Goal: Task Accomplishment & Management: Manage account settings

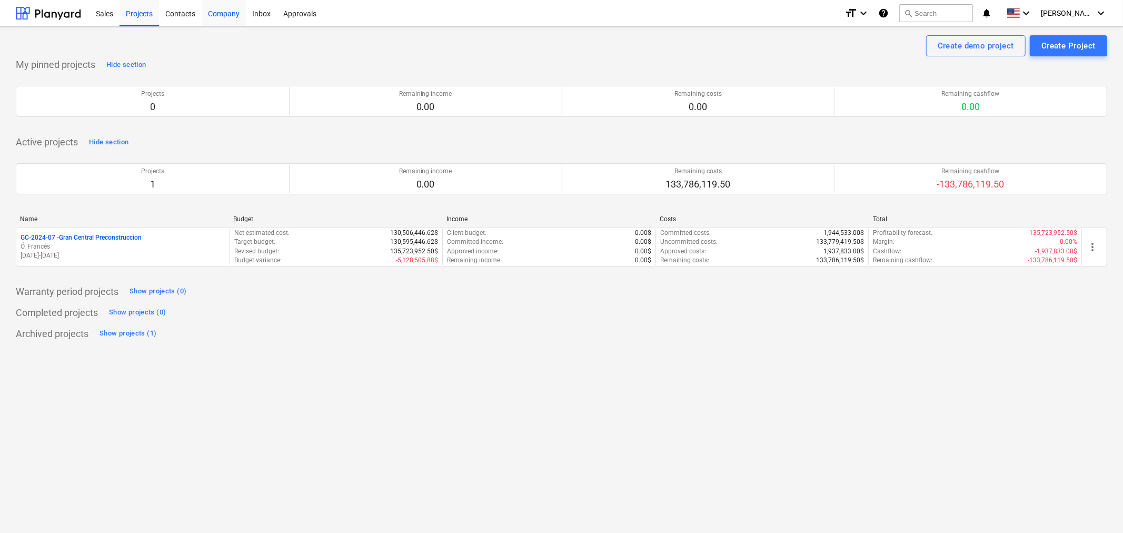
click at [226, 18] on div "Company" at bounding box center [224, 12] width 44 height 27
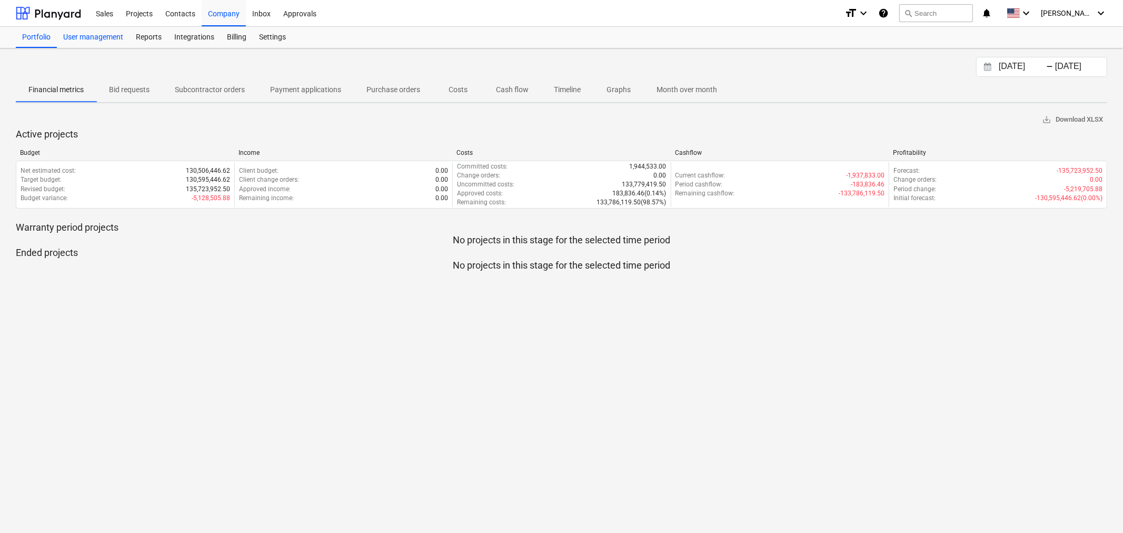
click at [109, 39] on div "User management" at bounding box center [93, 37] width 73 height 21
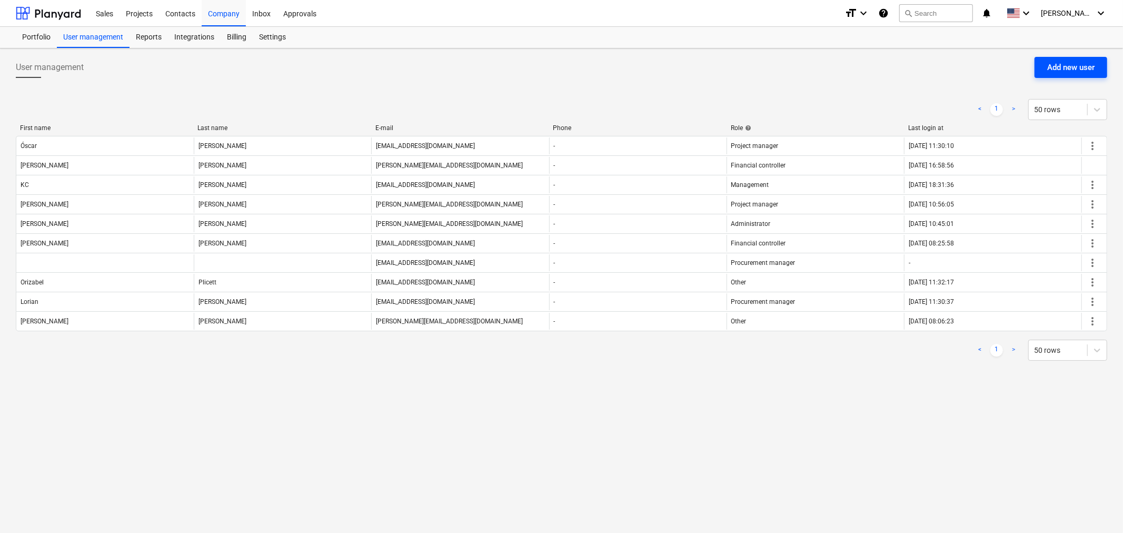
click at [1064, 67] on div "Add new user" at bounding box center [1071, 68] width 47 height 14
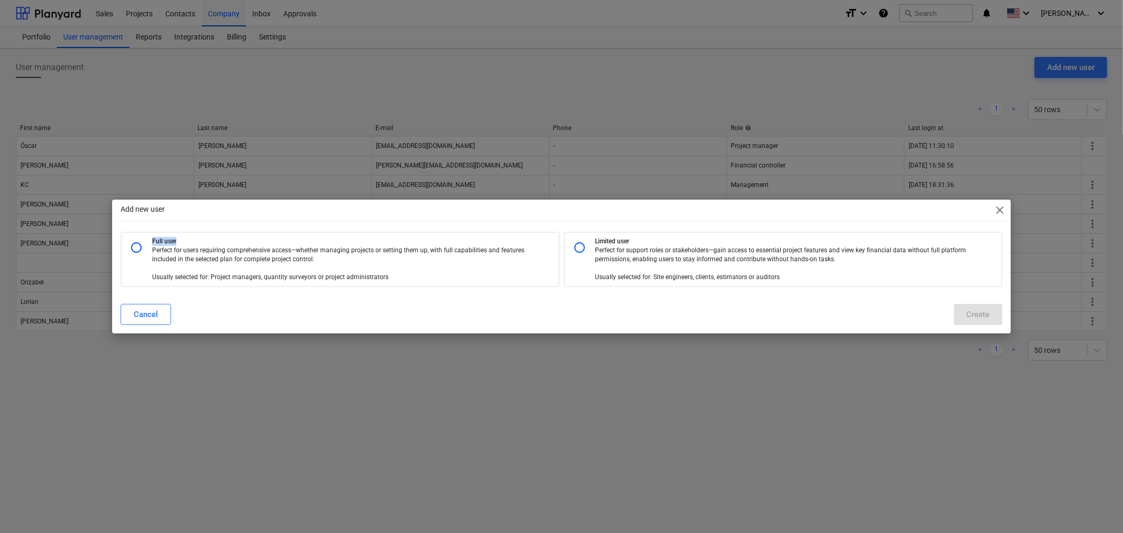
drag, startPoint x: 548, startPoint y: 209, endPoint x: 563, endPoint y: 231, distance: 25.9
click at [558, 234] on div "Add new user close Full user Perfect for users requiring comprehensive access—w…" at bounding box center [561, 267] width 899 height 134
click at [991, 204] on div "Add new user close" at bounding box center [561, 210] width 899 height 21
click at [1004, 206] on span "close" at bounding box center [1000, 210] width 13 height 13
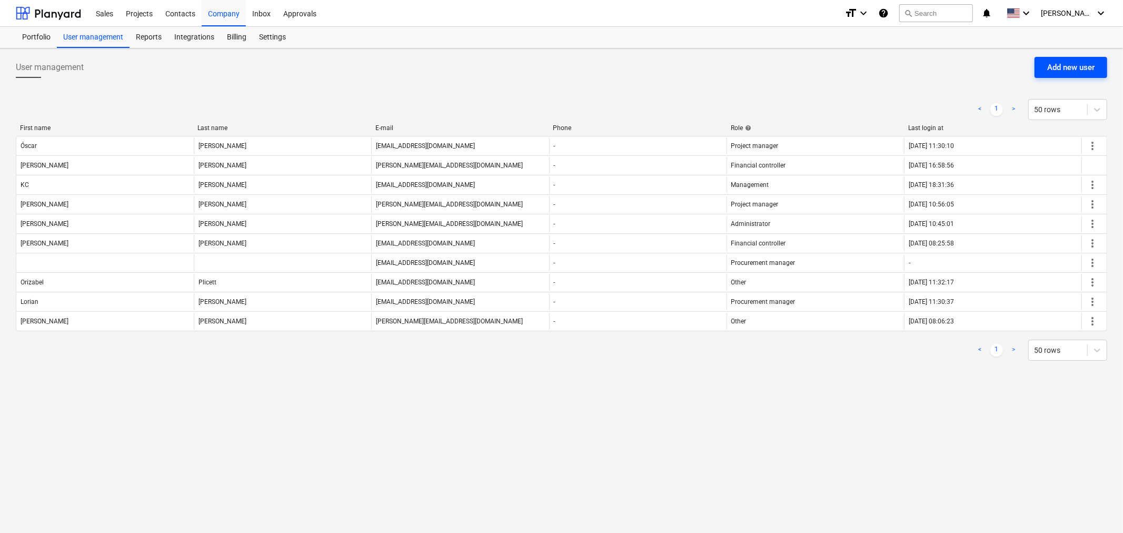
click at [1049, 67] on div "Add new user" at bounding box center [1071, 68] width 47 height 14
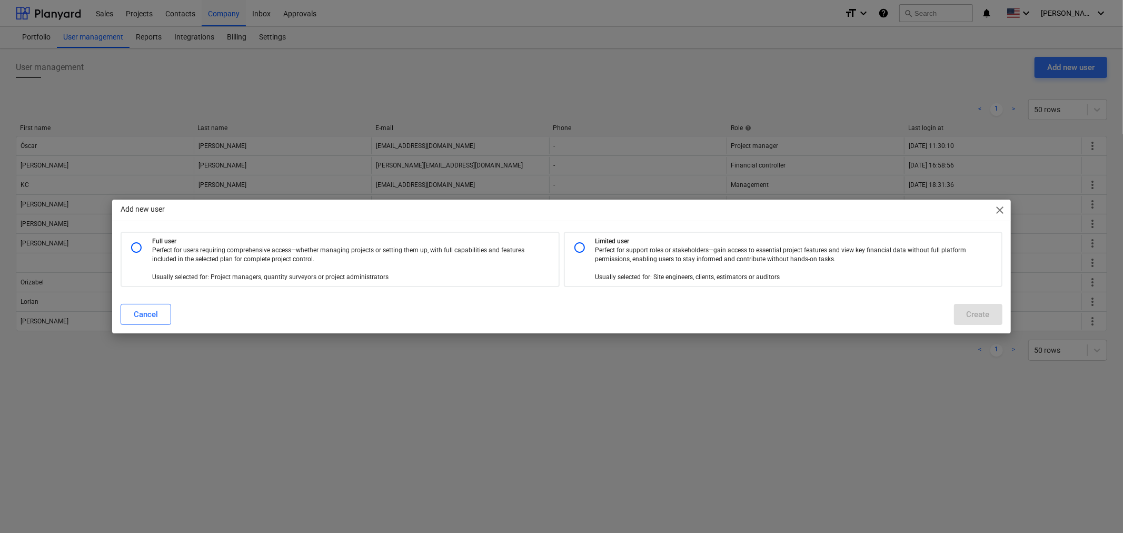
click at [577, 248] on input "radio" at bounding box center [579, 247] width 21 height 21
radio input "true"
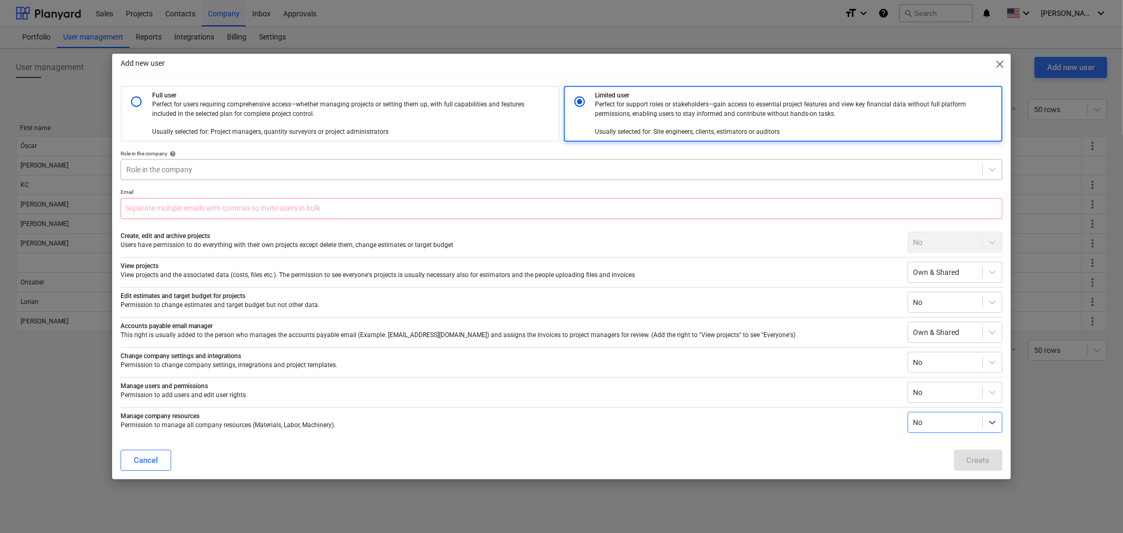
click at [213, 174] on div at bounding box center [551, 169] width 851 height 11
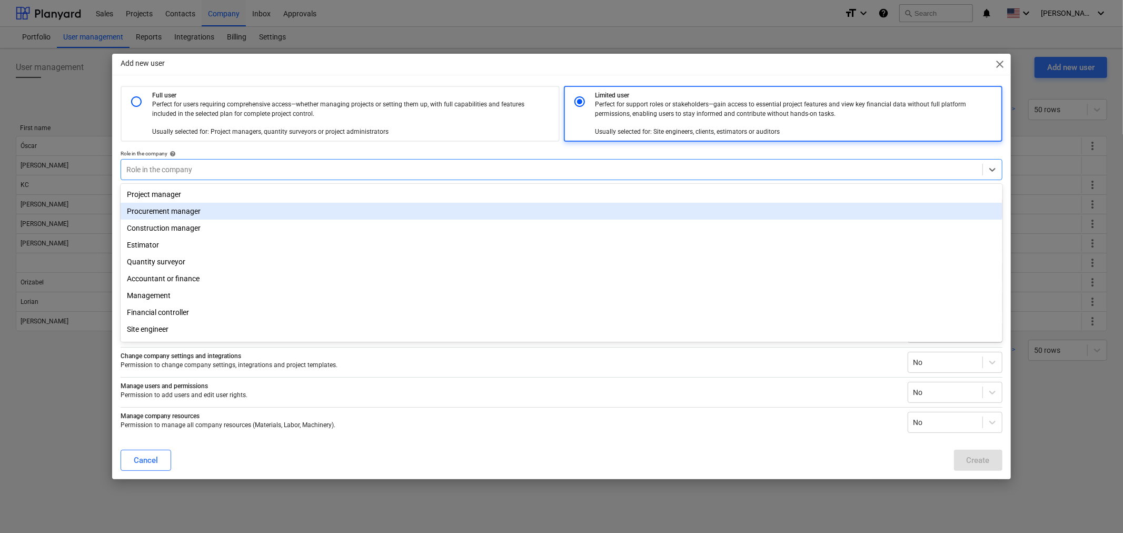
click at [187, 209] on div "Procurement manager" at bounding box center [562, 211] width 882 height 17
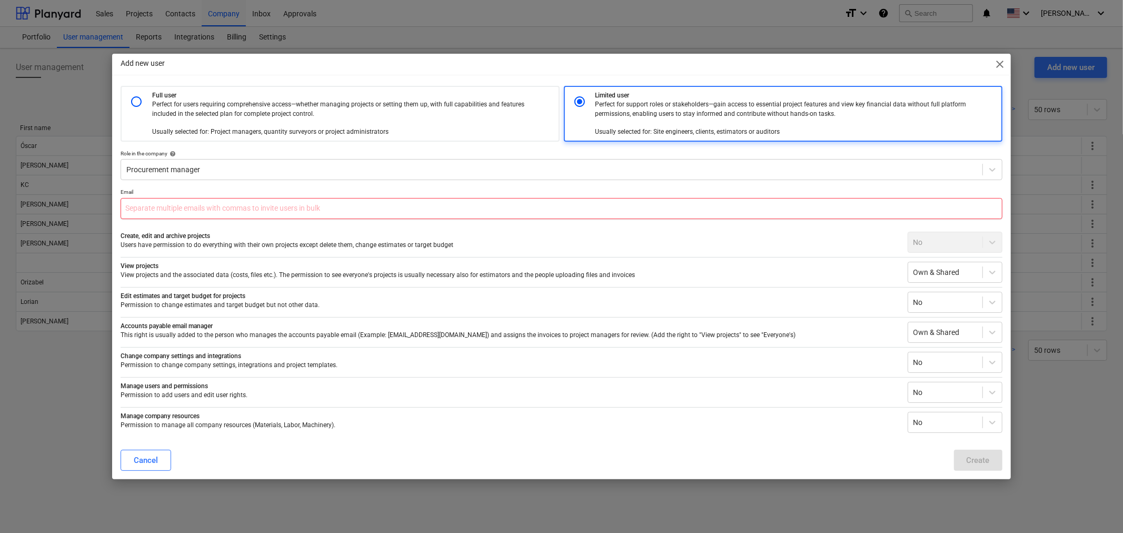
click at [187, 209] on input "text" at bounding box center [562, 208] width 882 height 21
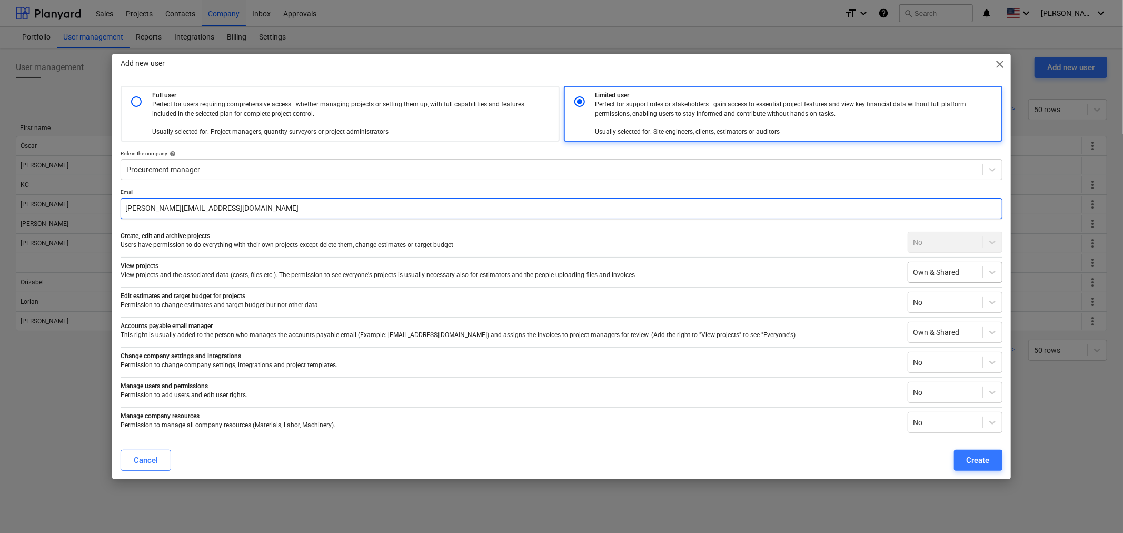
type input "[PERSON_NAME][EMAIL_ADDRESS][DOMAIN_NAME]"
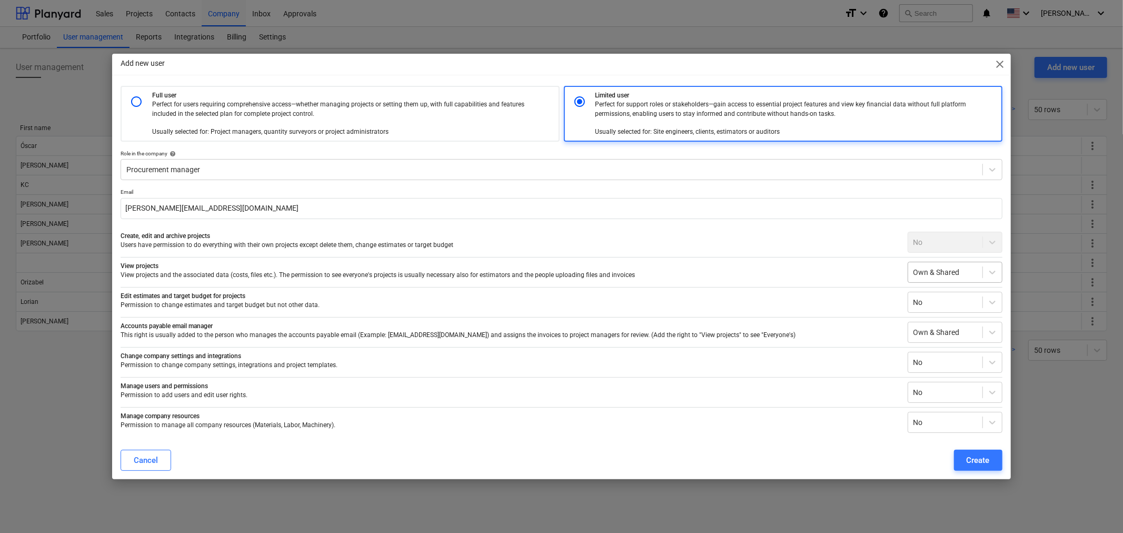
click at [959, 268] on div at bounding box center [946, 272] width 64 height 11
click at [952, 318] on div "Everyone's" at bounding box center [955, 313] width 95 height 17
click at [971, 461] on div "Create" at bounding box center [978, 460] width 23 height 14
